Goal: Information Seeking & Learning: Learn about a topic

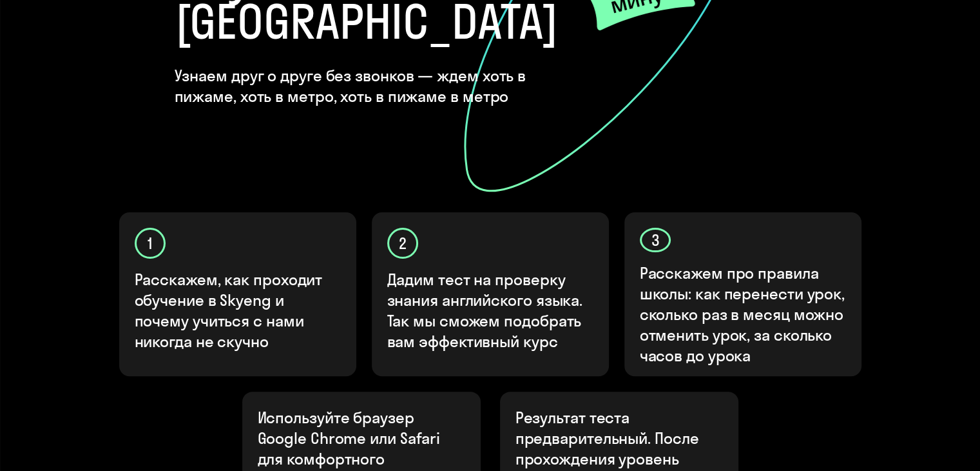
scroll to position [387, 0]
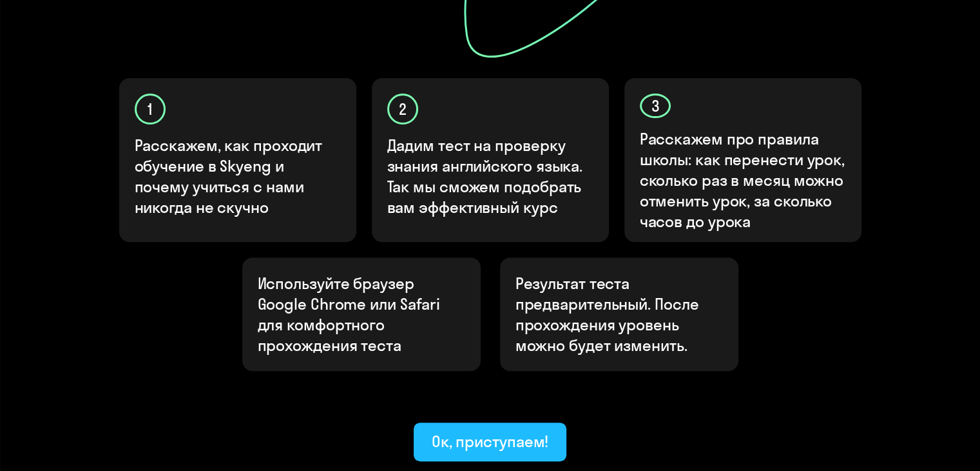
click at [485, 431] on div "Ок, приступаем!" at bounding box center [490, 441] width 117 height 21
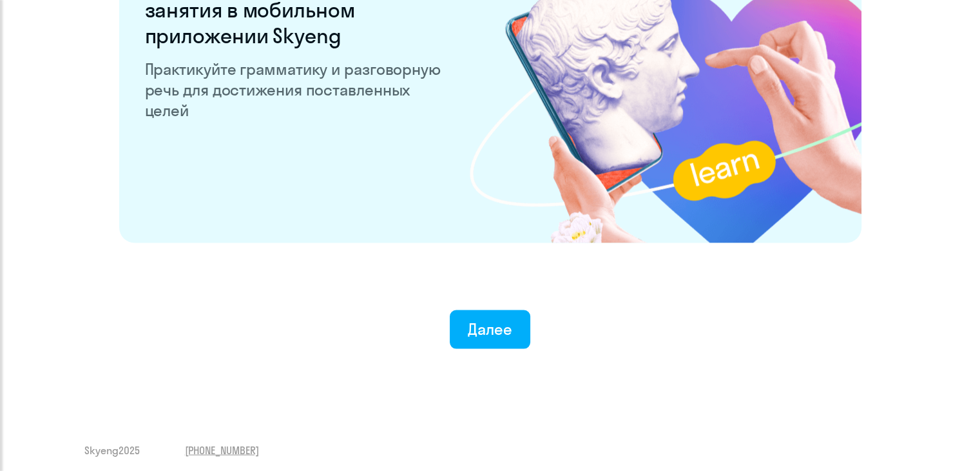
scroll to position [2517, 0]
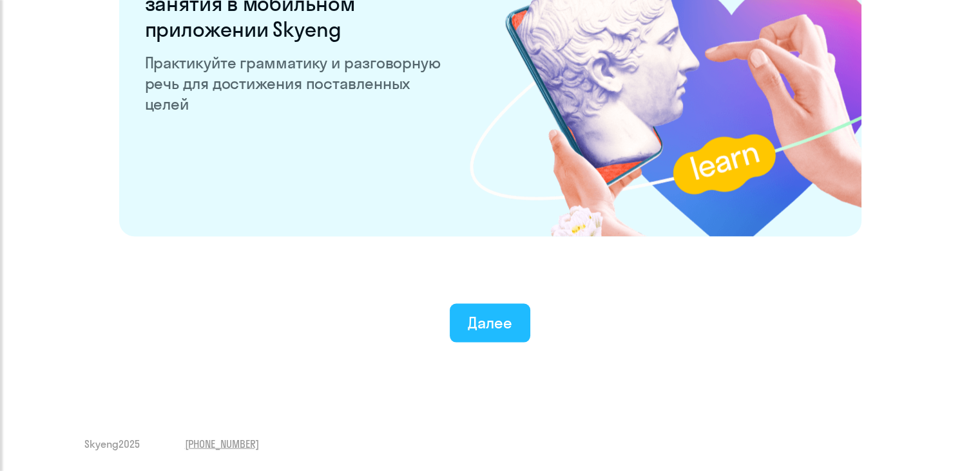
click at [486, 315] on div "Далее" at bounding box center [490, 322] width 44 height 21
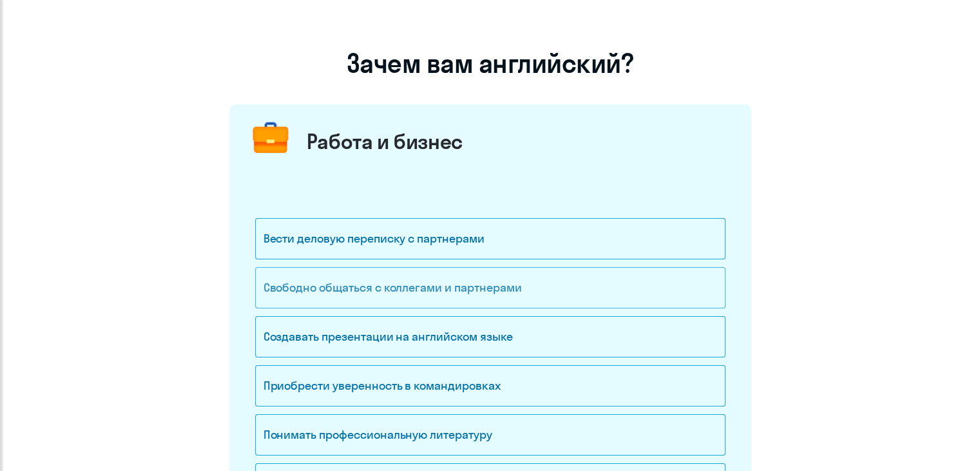
scroll to position [129, 0]
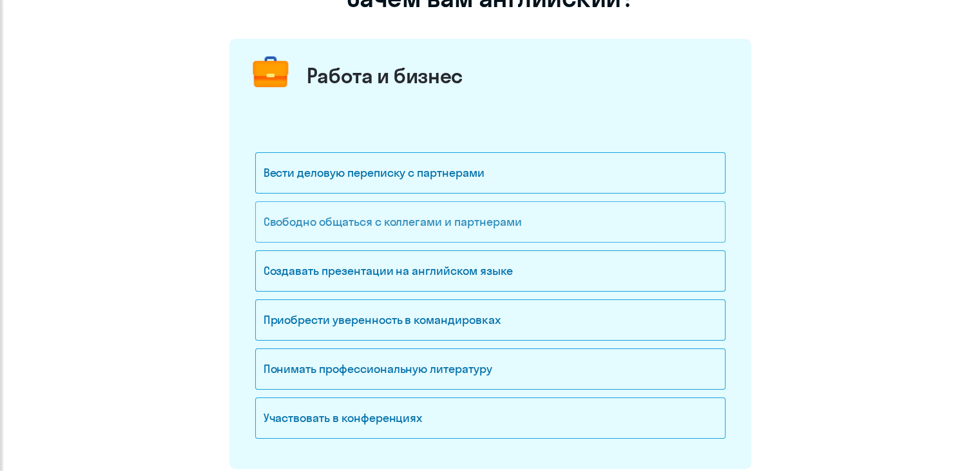
click at [523, 227] on div "Свободно общаться с коллегами и партнерами" at bounding box center [490, 221] width 471 height 41
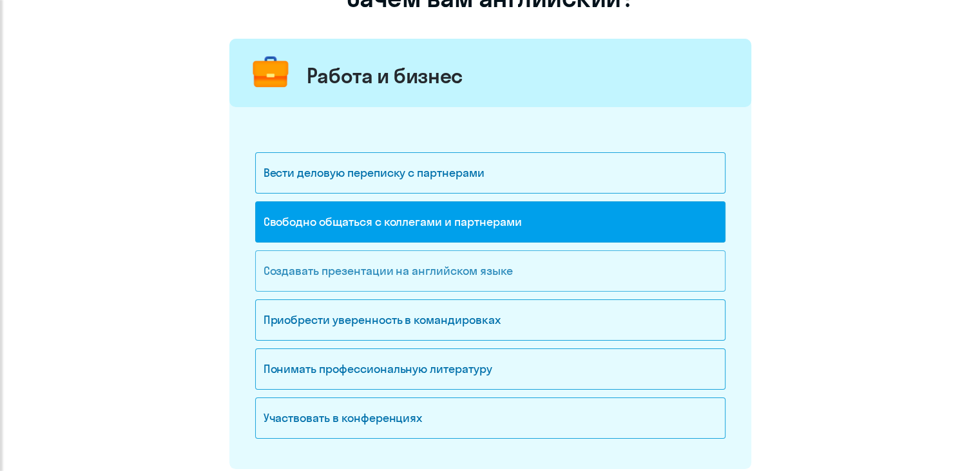
click at [520, 278] on div "Создавать презентации на английском языке" at bounding box center [490, 270] width 471 height 41
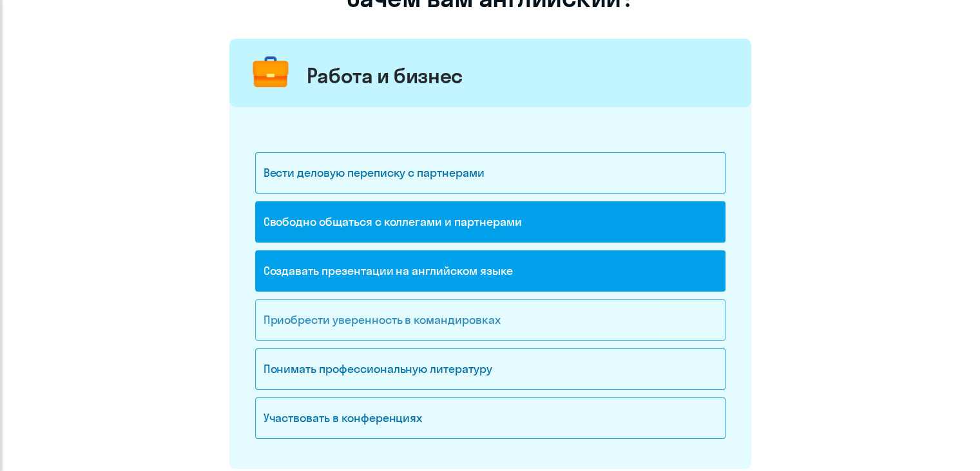
click at [518, 307] on div "Приобрести уверенность в командировках" at bounding box center [490, 319] width 471 height 41
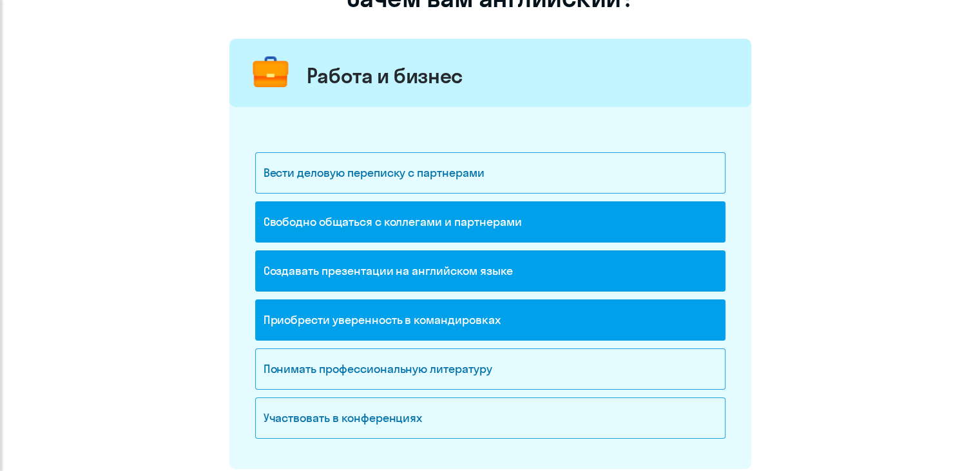
scroll to position [193, 0]
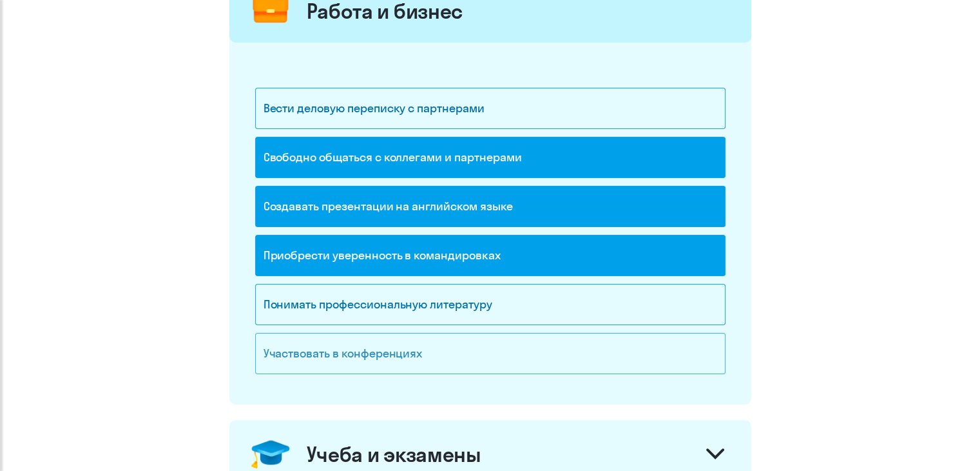
click at [521, 342] on div "Участвовать в конференциях" at bounding box center [490, 353] width 471 height 41
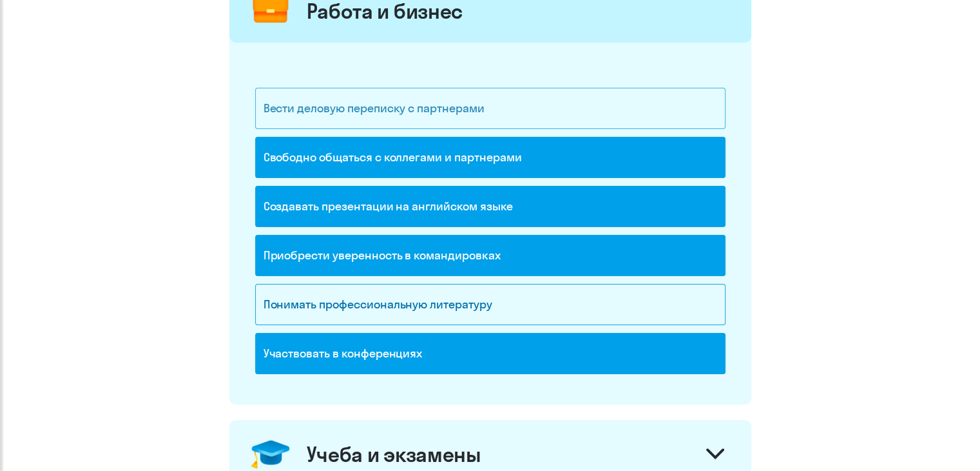
click at [456, 112] on div "Вести деловую переписку с партнерами" at bounding box center [490, 108] width 471 height 41
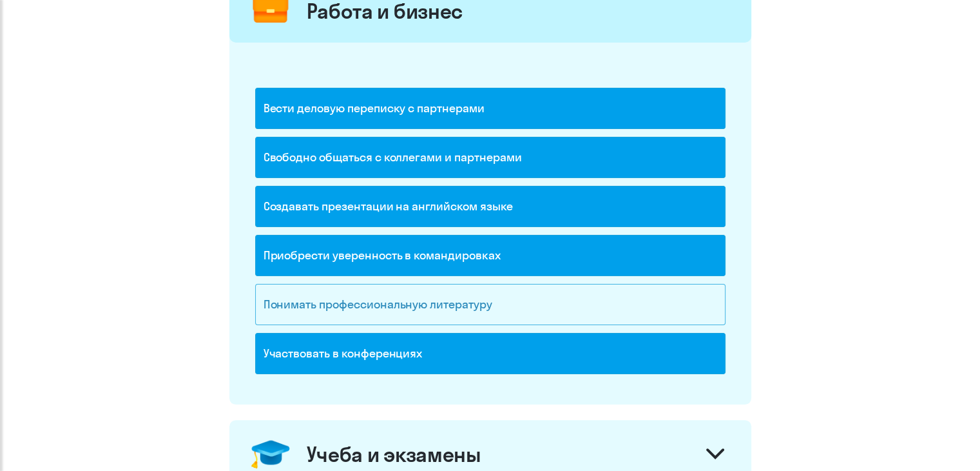
click at [487, 300] on div "Понимать профессиональную литературу" at bounding box center [490, 304] width 471 height 41
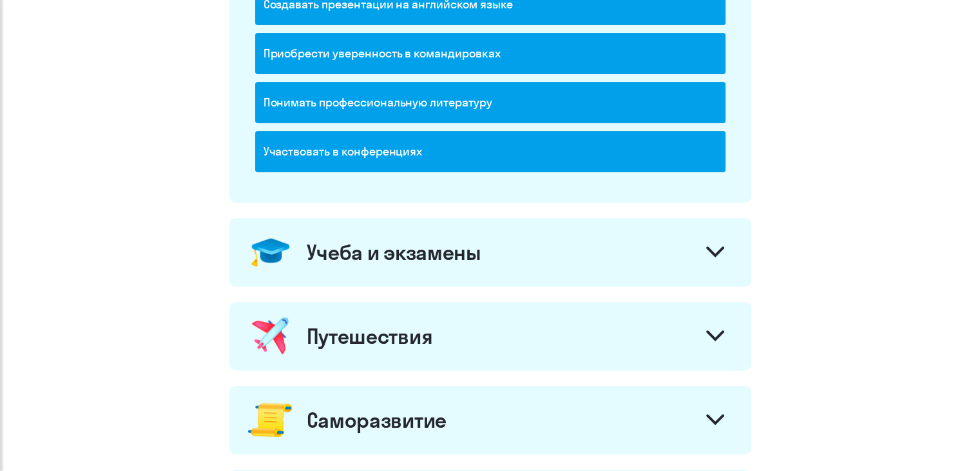
scroll to position [451, 0]
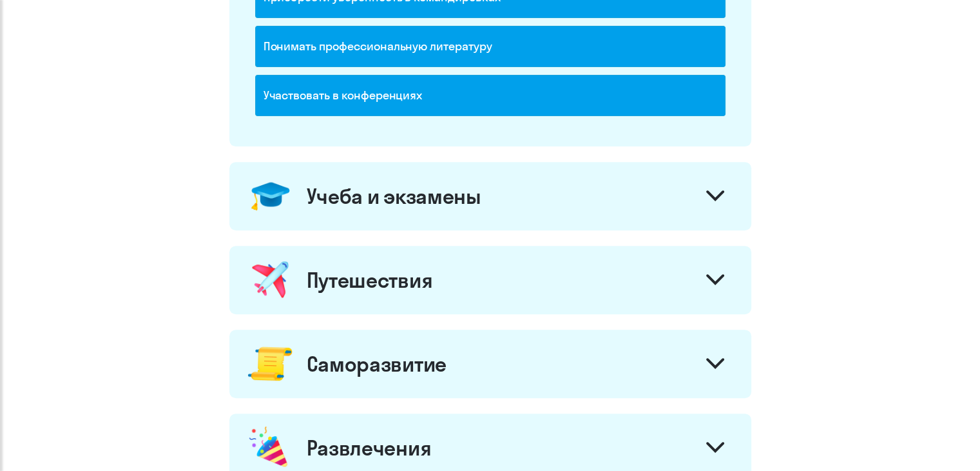
click at [712, 190] on icon at bounding box center [715, 195] width 18 height 11
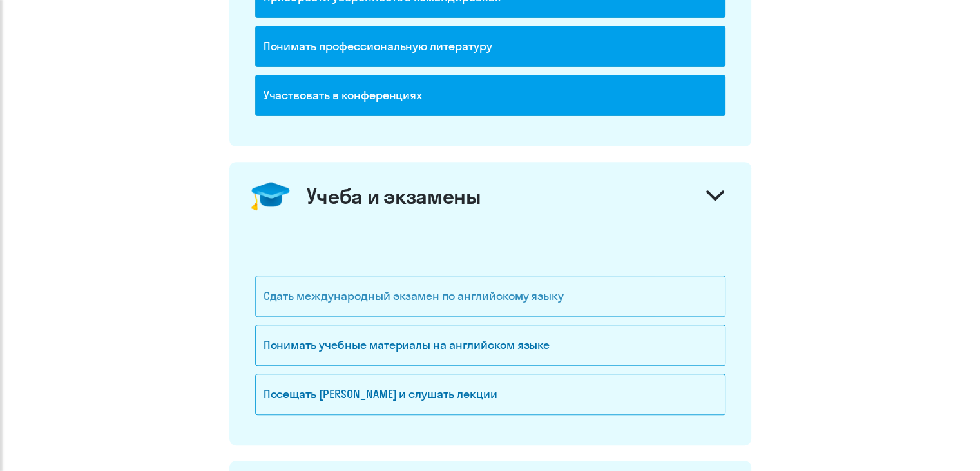
click at [562, 299] on div "Сдать международный экзамен по английскому языку" at bounding box center [490, 295] width 471 height 41
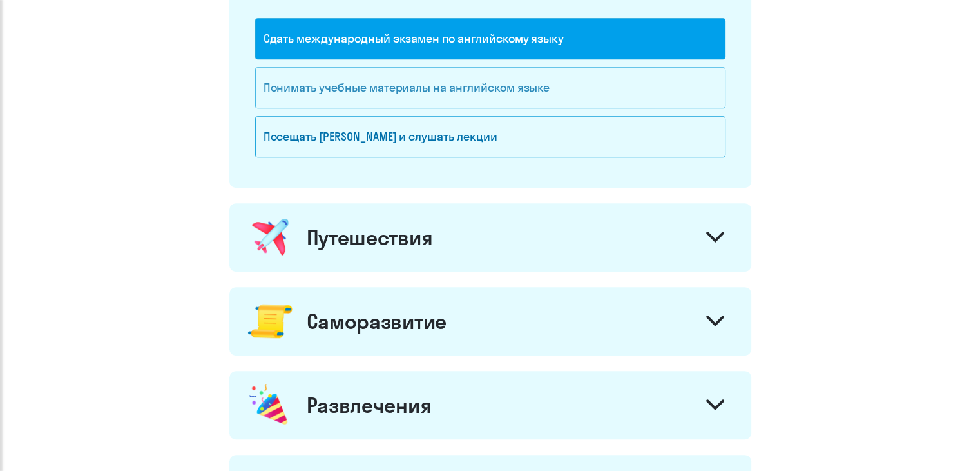
scroll to position [709, 0]
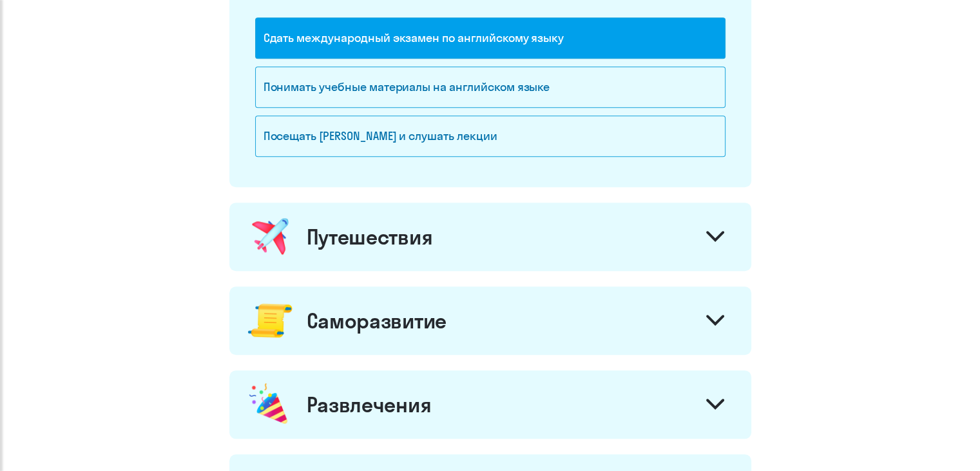
click at [404, 238] on div "Путешествия" at bounding box center [370, 237] width 126 height 26
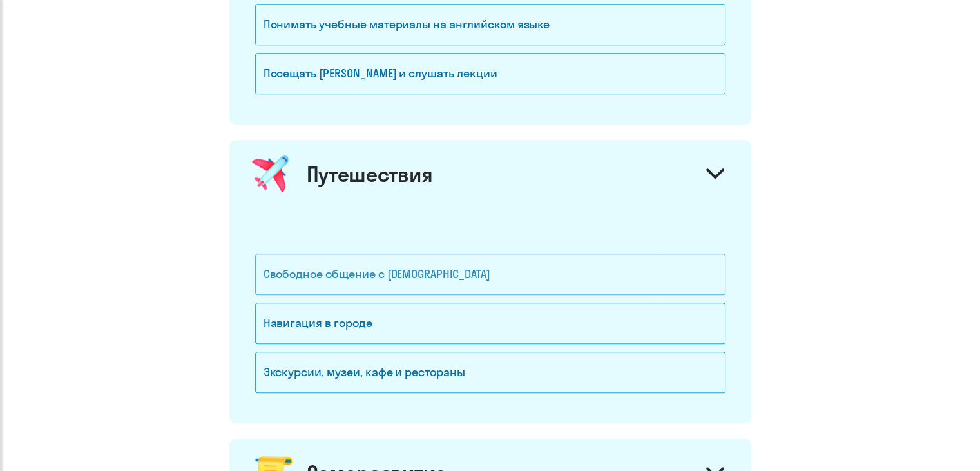
scroll to position [838, 0]
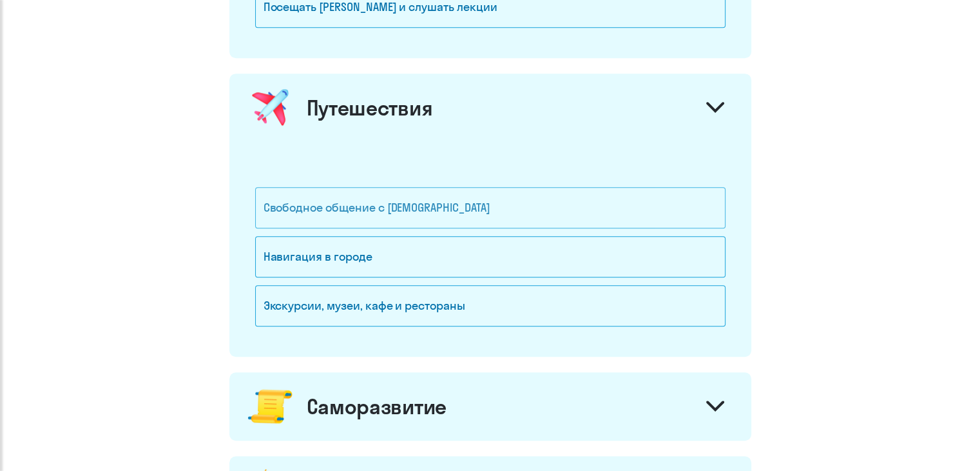
click at [445, 204] on div "Свободное общение с [DEMOGRAPHIC_DATA]" at bounding box center [490, 207] width 471 height 41
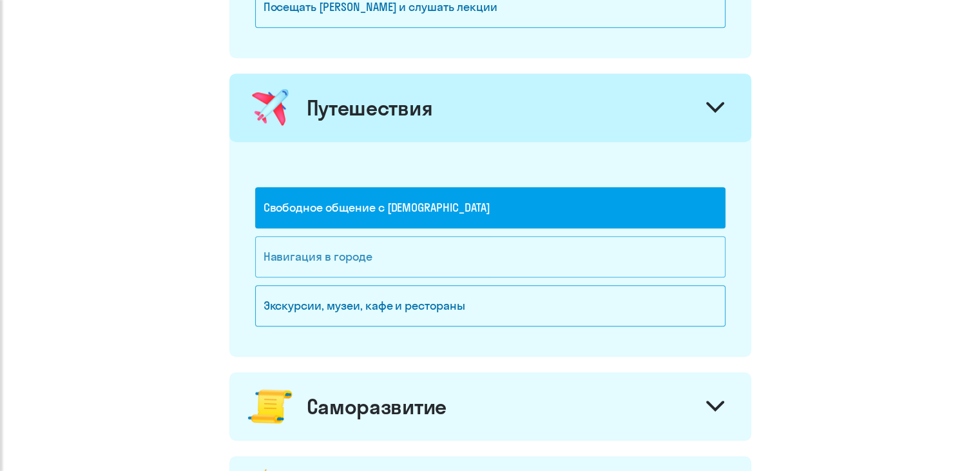
click at [486, 243] on div "Навигация в городе" at bounding box center [490, 256] width 471 height 41
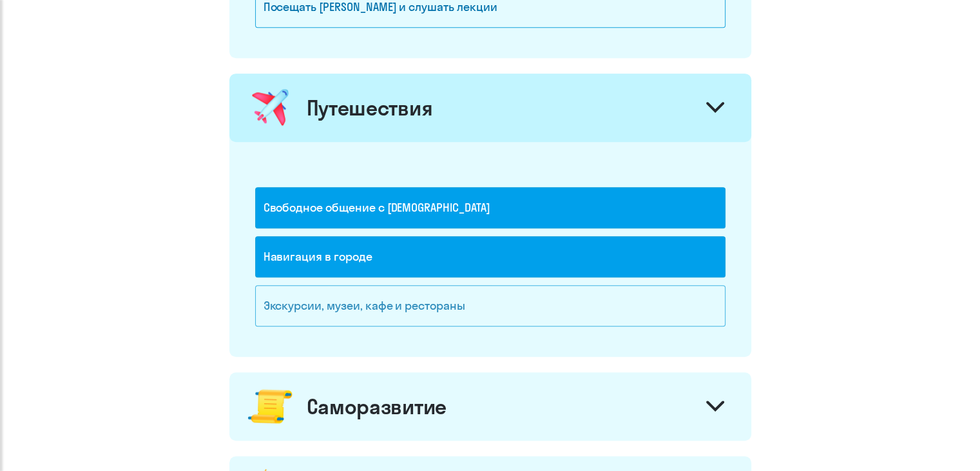
click at [485, 300] on div "Экскурсии, музеи, кафе и рестораны" at bounding box center [490, 305] width 471 height 41
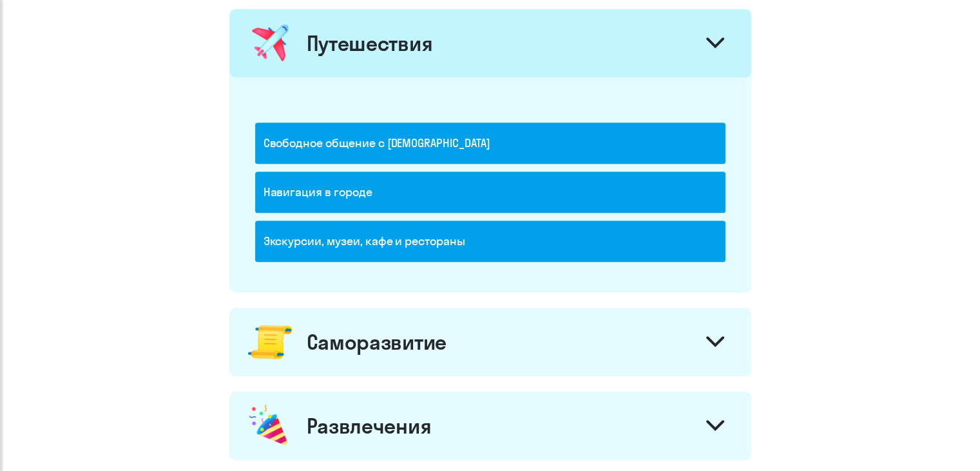
click at [474, 342] on div "Саморазвитие" at bounding box center [490, 341] width 522 height 68
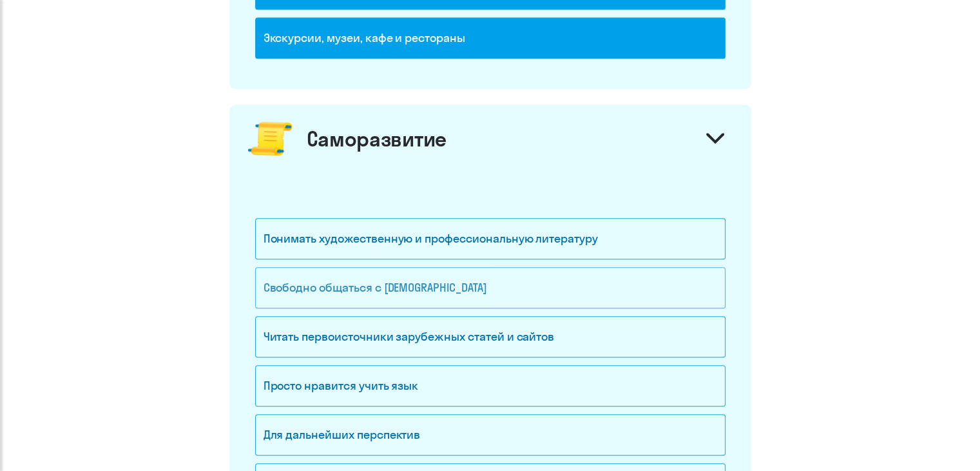
scroll to position [1160, 0]
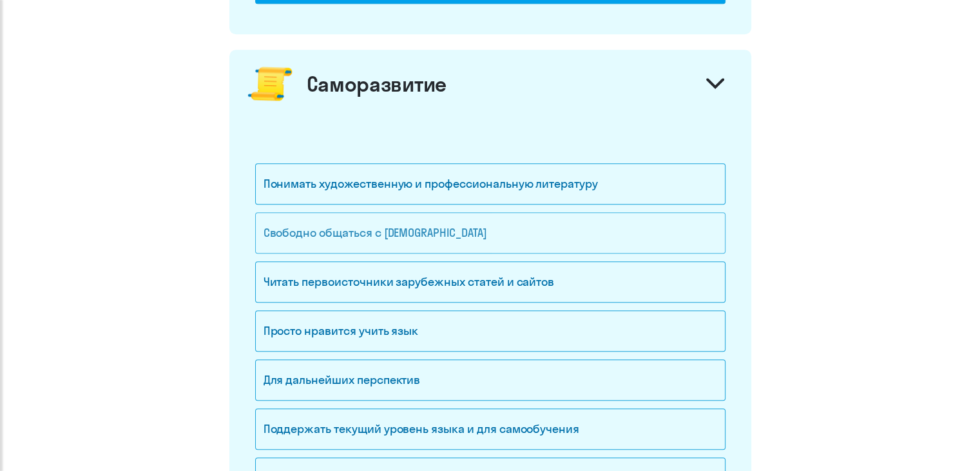
click at [382, 229] on div "Свободно общаться с [DEMOGRAPHIC_DATA]" at bounding box center [490, 232] width 471 height 41
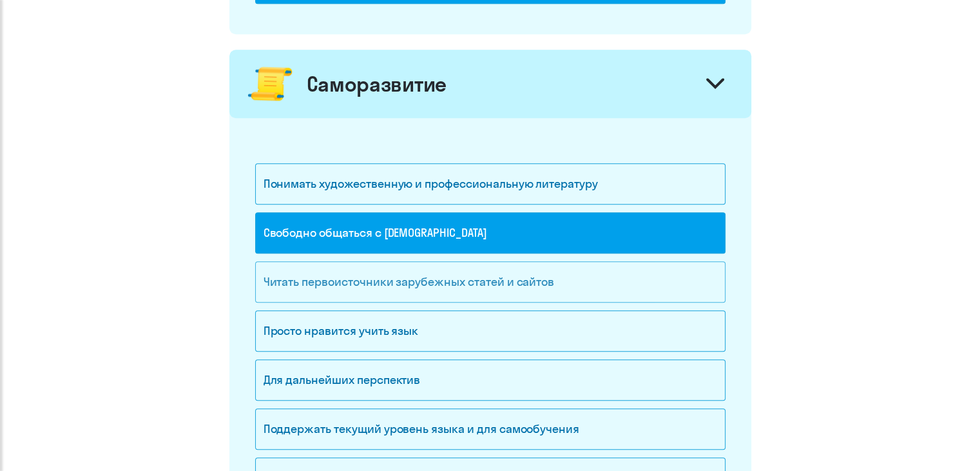
click at [557, 284] on div "Читать первоисточники зарубежных статей и сайтов" at bounding box center [490, 281] width 471 height 41
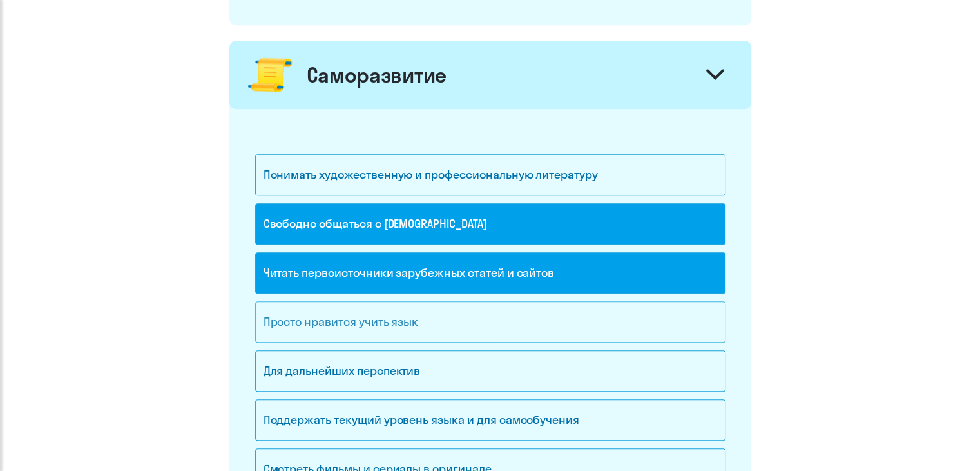
scroll to position [1289, 0]
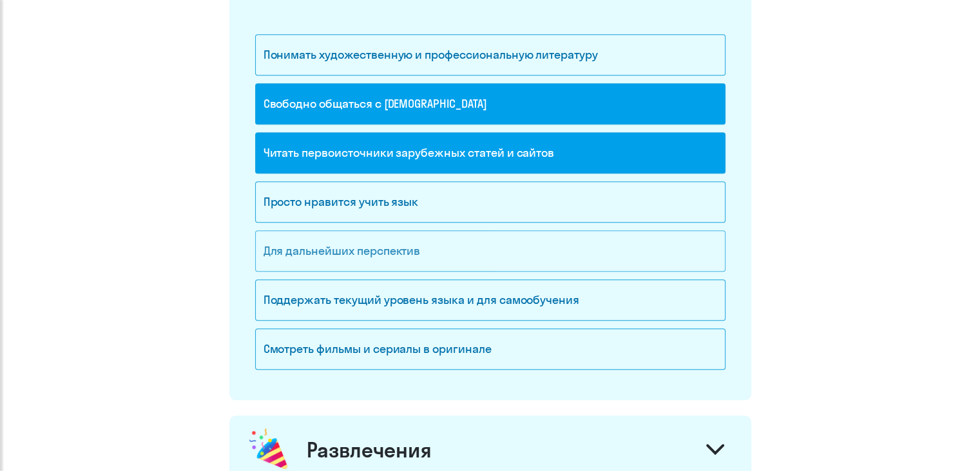
click at [470, 249] on div "Для дальнейших перспектив" at bounding box center [490, 250] width 471 height 41
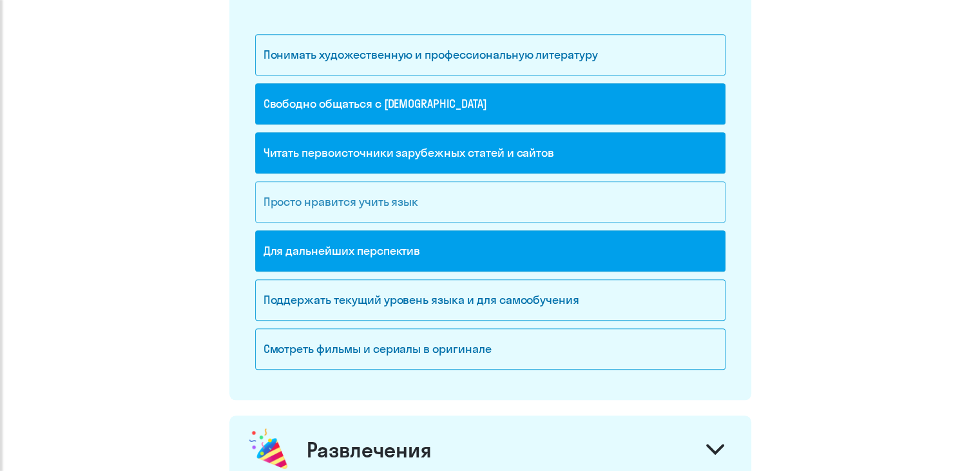
click at [463, 214] on div "Просто нравится учить язык" at bounding box center [490, 201] width 471 height 41
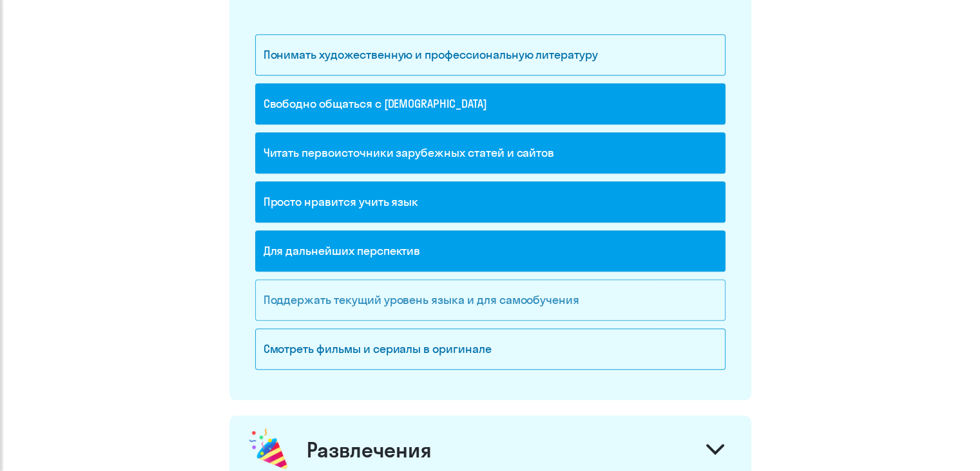
click at [561, 302] on div "Поддержать текущий уровень языка и для cамообучения" at bounding box center [490, 299] width 471 height 41
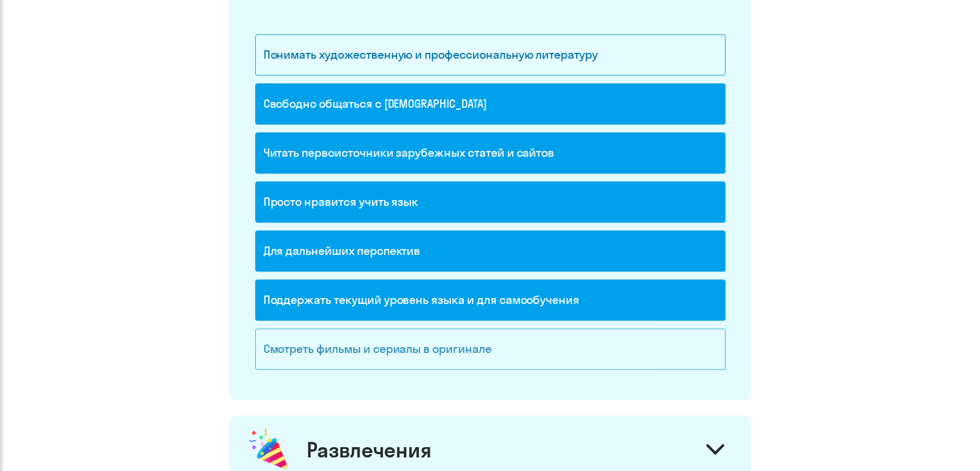
click at [543, 344] on div "Смотреть фильмы и сериалы в оригинале" at bounding box center [490, 348] width 471 height 41
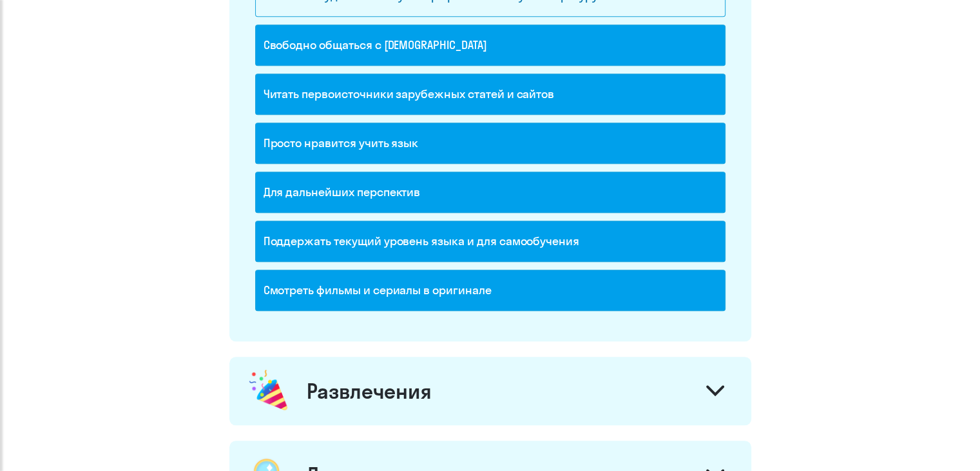
scroll to position [1483, 0]
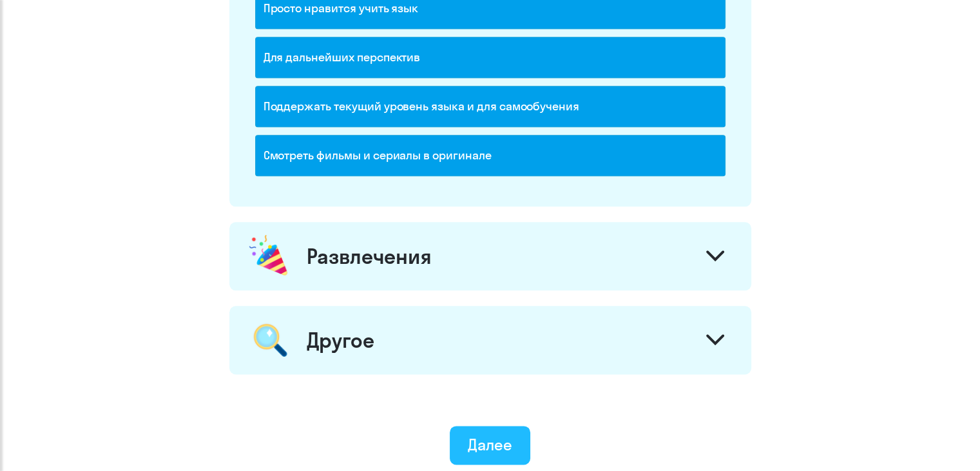
click at [512, 444] on button "Далее" at bounding box center [490, 444] width 81 height 39
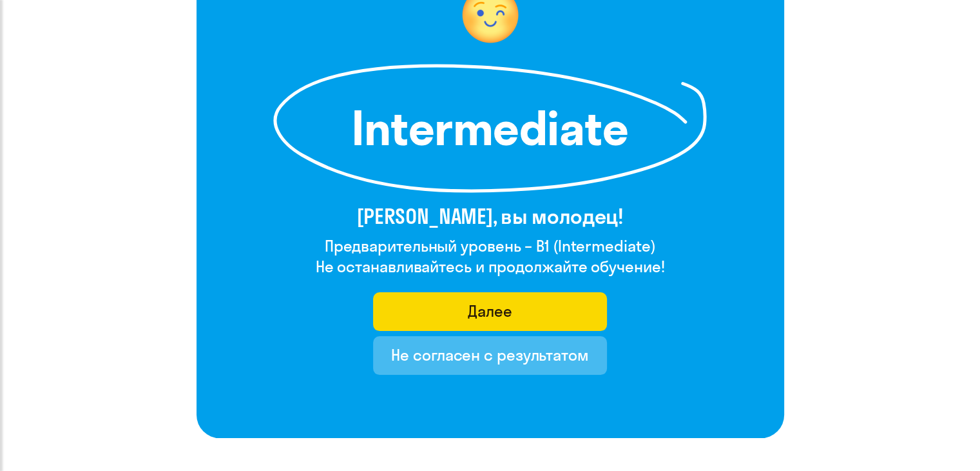
scroll to position [106, 0]
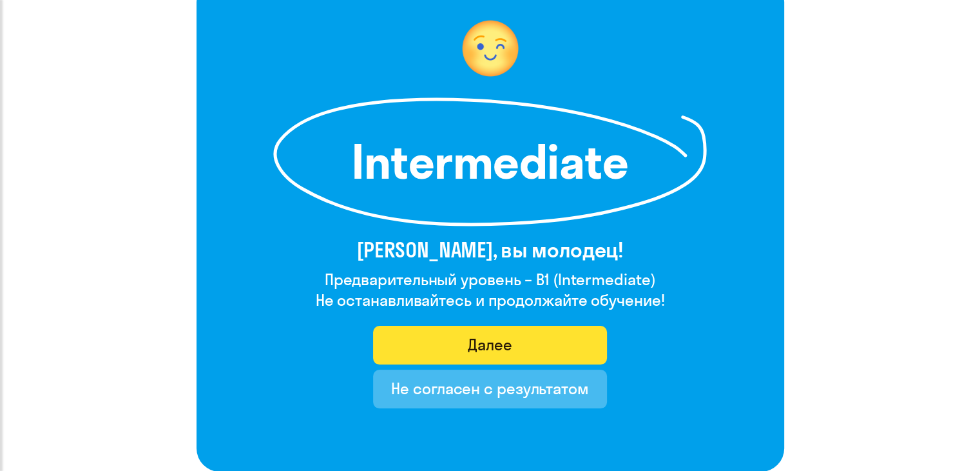
click at [590, 349] on button "Далее" at bounding box center [490, 345] width 234 height 39
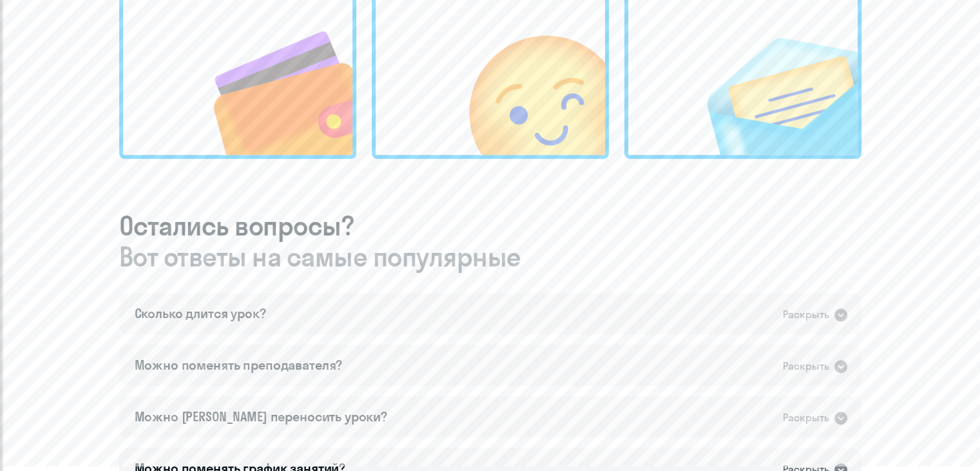
scroll to position [580, 0]
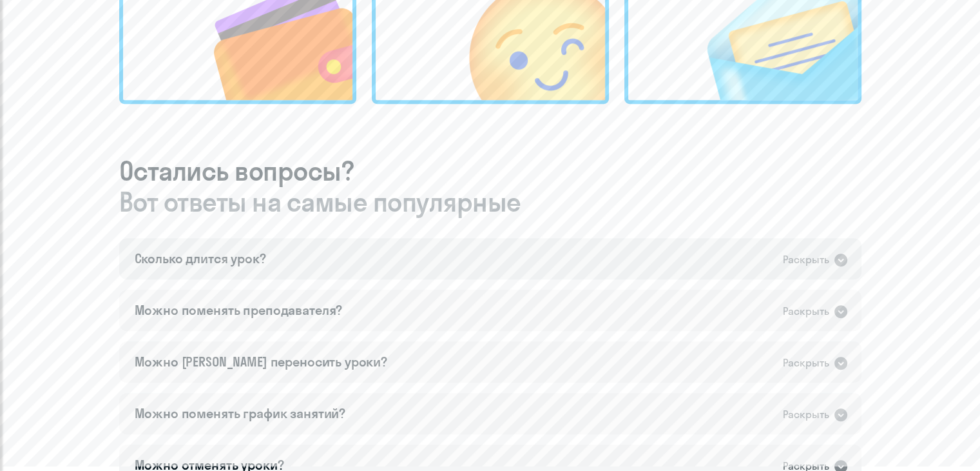
click at [824, 267] on div "Раскрыть" at bounding box center [806, 259] width 46 height 16
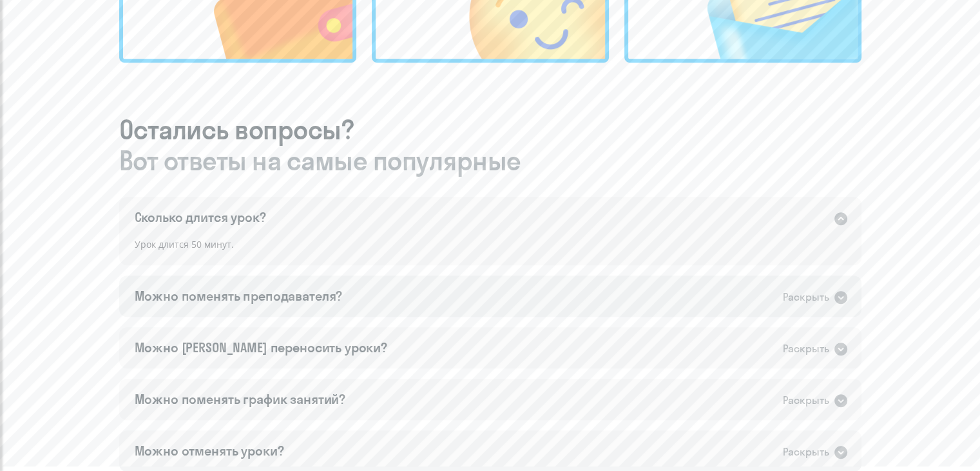
scroll to position [645, 0]
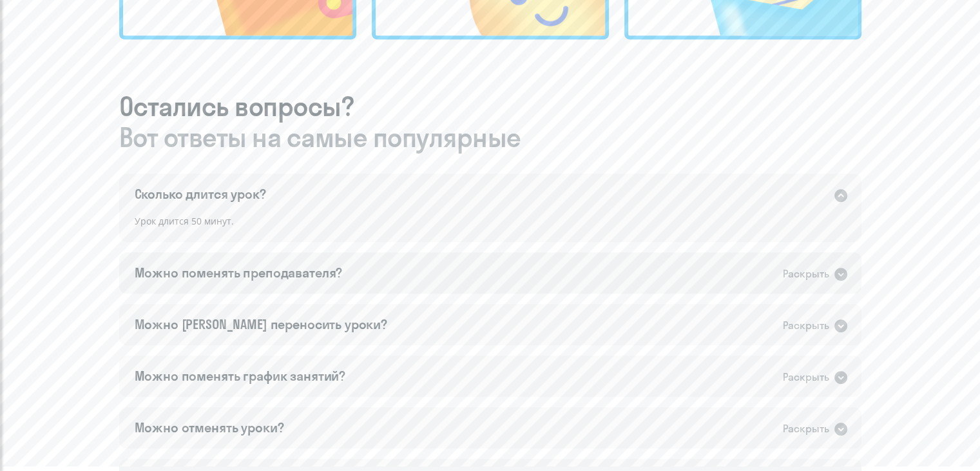
click at [804, 277] on div "Раскрыть" at bounding box center [806, 274] width 46 height 16
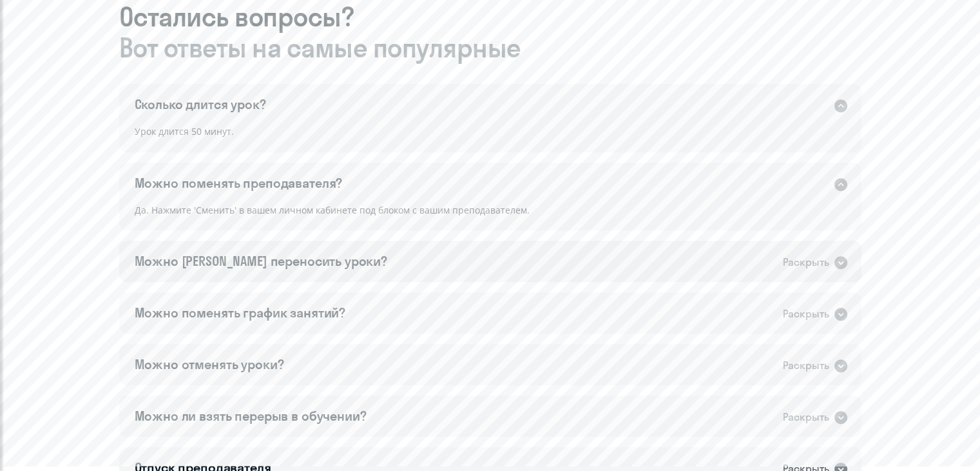
scroll to position [773, 0]
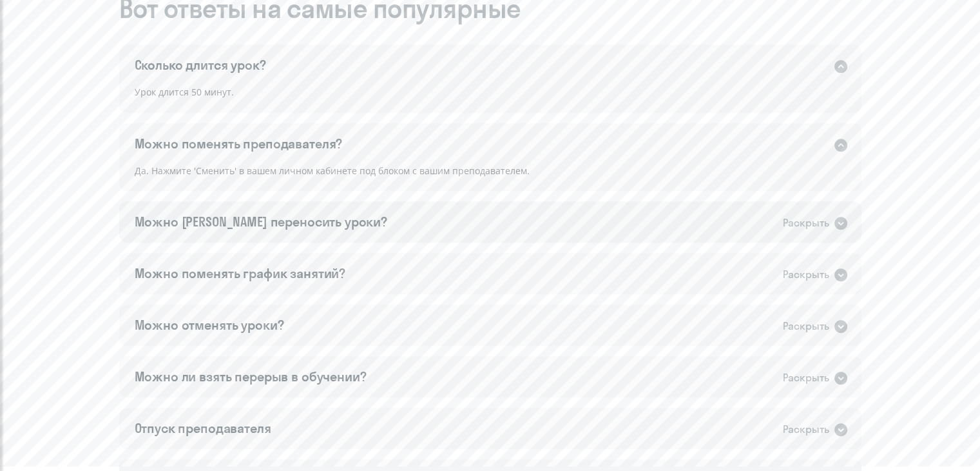
click at [804, 235] on div "Можно [PERSON_NAME] переносить уроки? Раскрыть" at bounding box center [490, 221] width 743 height 41
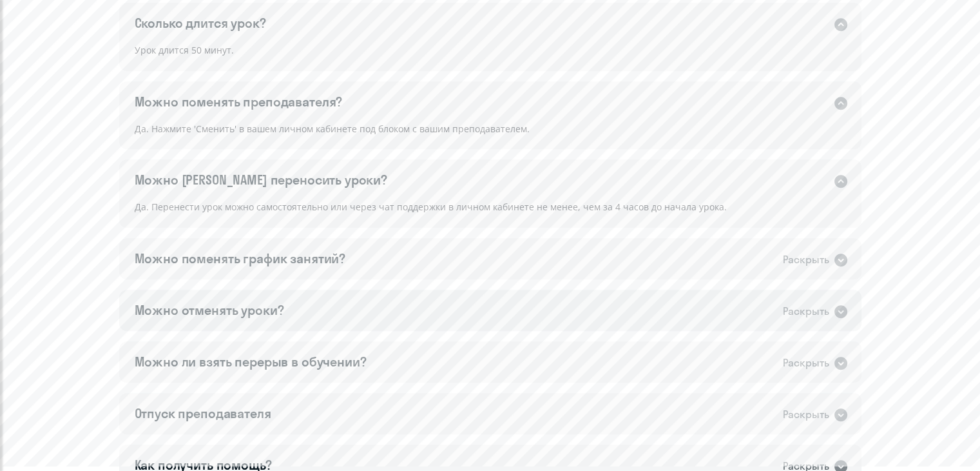
scroll to position [838, 0]
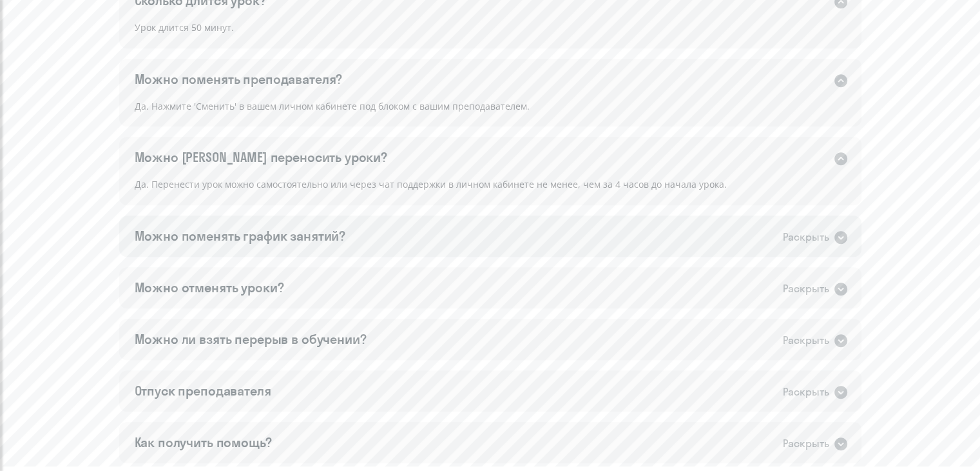
click at [821, 245] on div "Можно поменять график занятий? Раскрыть" at bounding box center [490, 235] width 743 height 41
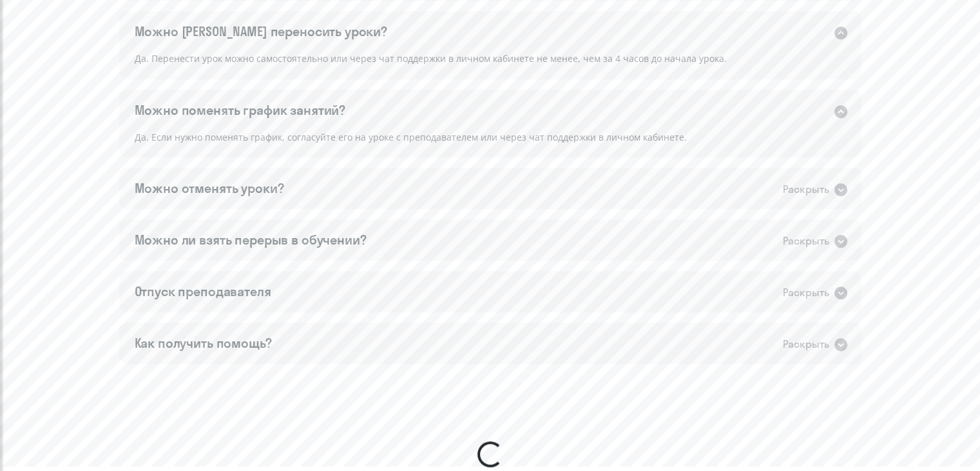
scroll to position [967, 0]
click at [781, 195] on div "Можно отменять уроки? Раскрыть" at bounding box center [490, 184] width 743 height 41
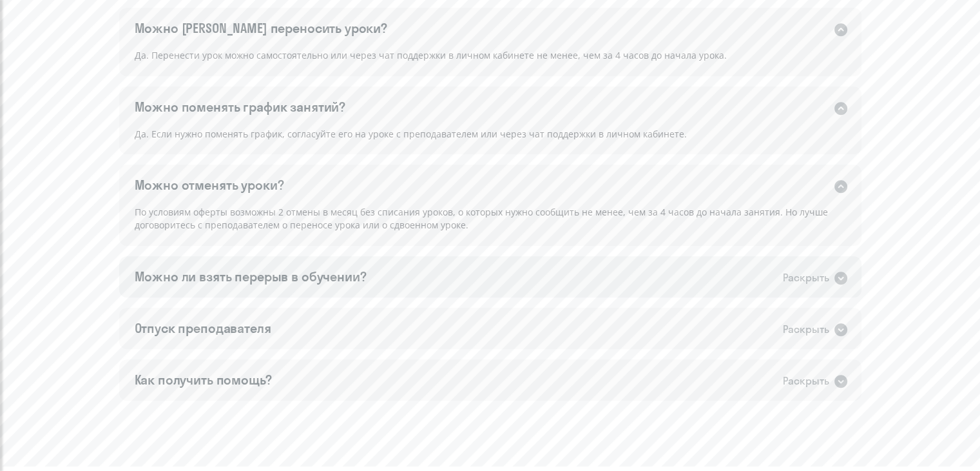
click at [815, 284] on div "Раскрыть" at bounding box center [806, 277] width 46 height 16
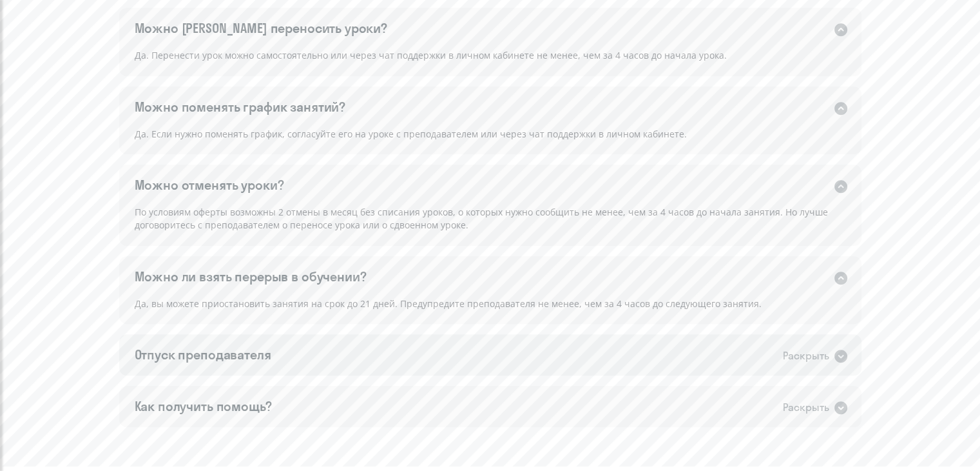
click at [825, 355] on div "Раскрыть" at bounding box center [806, 355] width 46 height 16
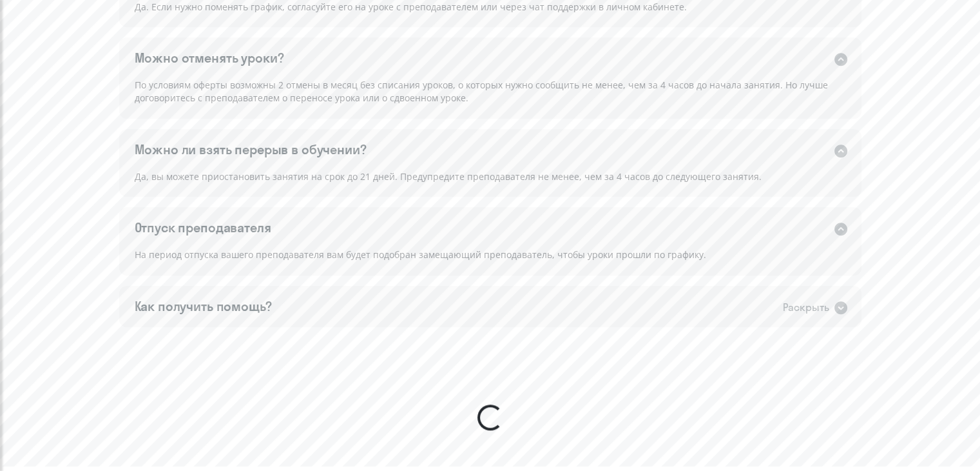
scroll to position [1096, 0]
click at [831, 310] on div "Раскрыть" at bounding box center [816, 305] width 66 height 17
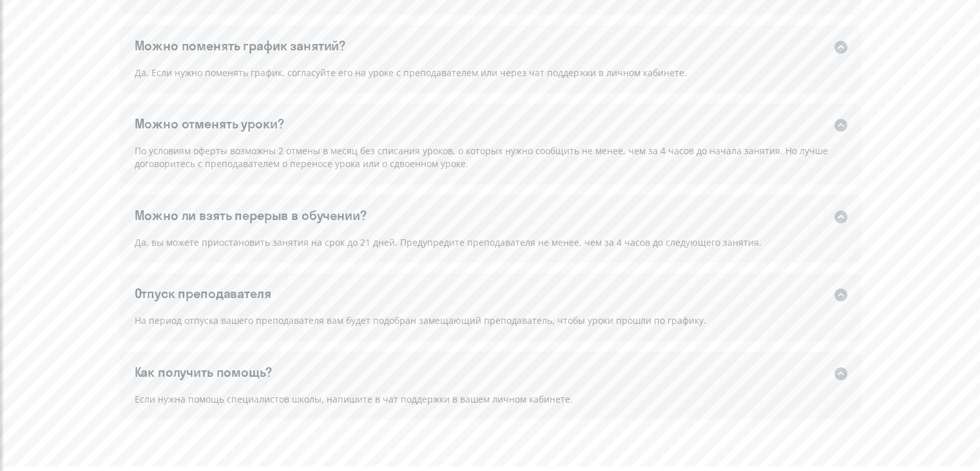
scroll to position [899, 0]
